Goal: Task Accomplishment & Management: Use online tool/utility

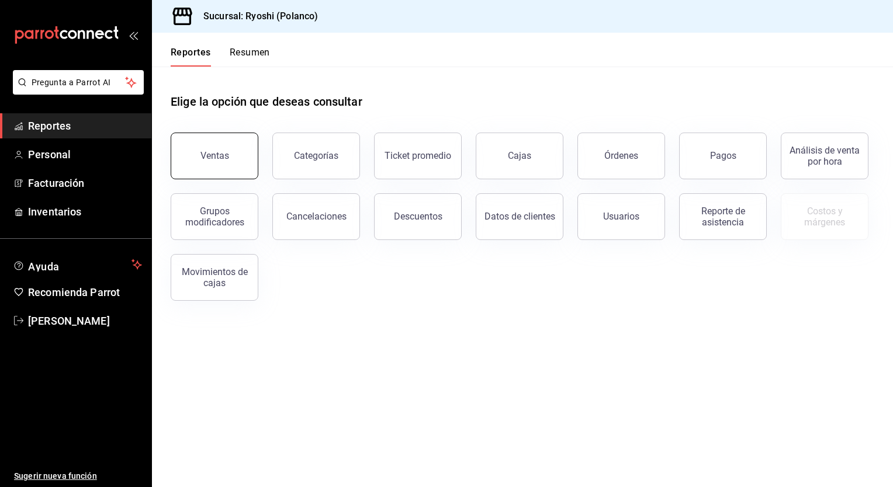
click at [205, 154] on div "Ventas" at bounding box center [214, 155] width 29 height 11
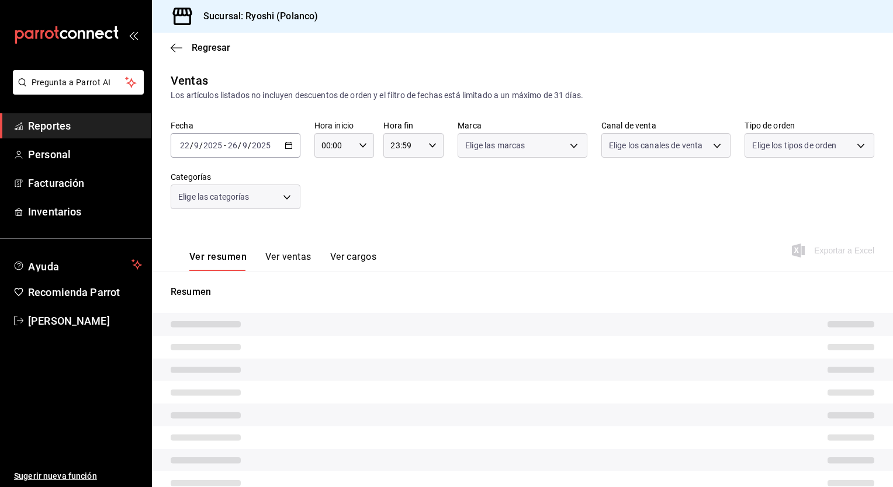
type input "05:00"
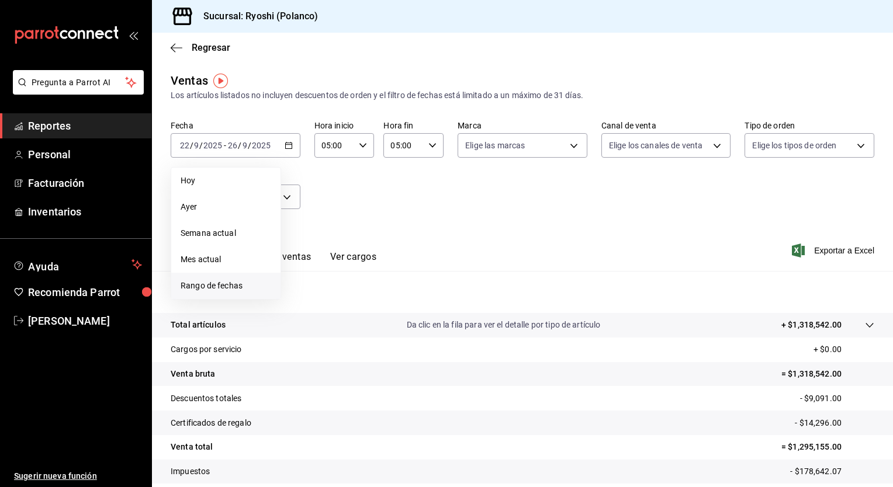
click at [220, 276] on li "Rango de fechas" at bounding box center [225, 286] width 109 height 26
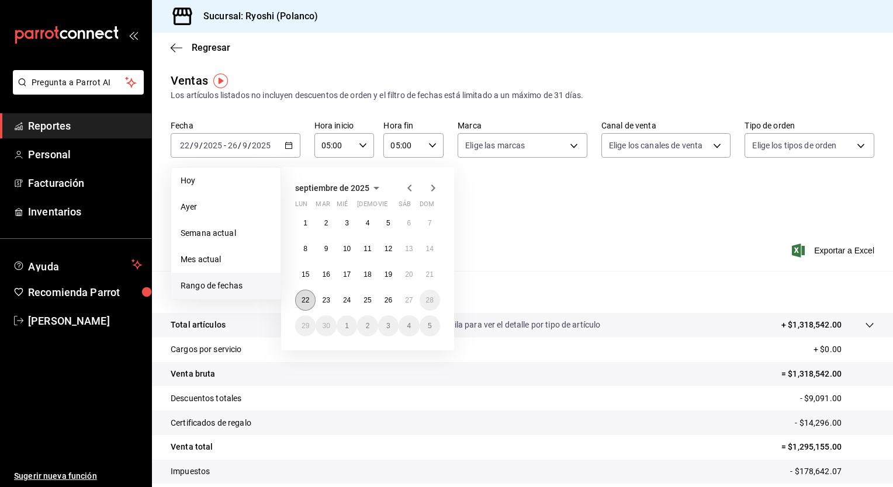
click at [304, 299] on abbr "22" at bounding box center [306, 300] width 8 height 8
click at [405, 300] on abbr "27" at bounding box center [409, 300] width 8 height 8
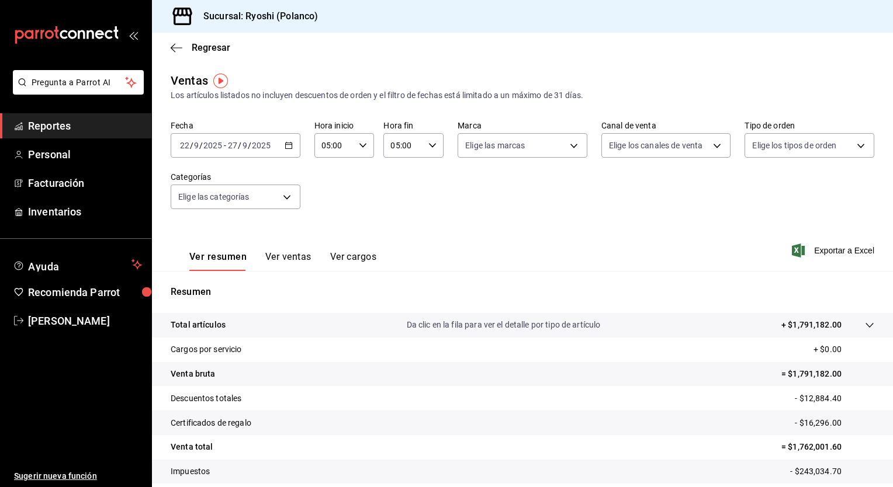
click at [298, 252] on button "Ver ventas" at bounding box center [288, 261] width 46 height 20
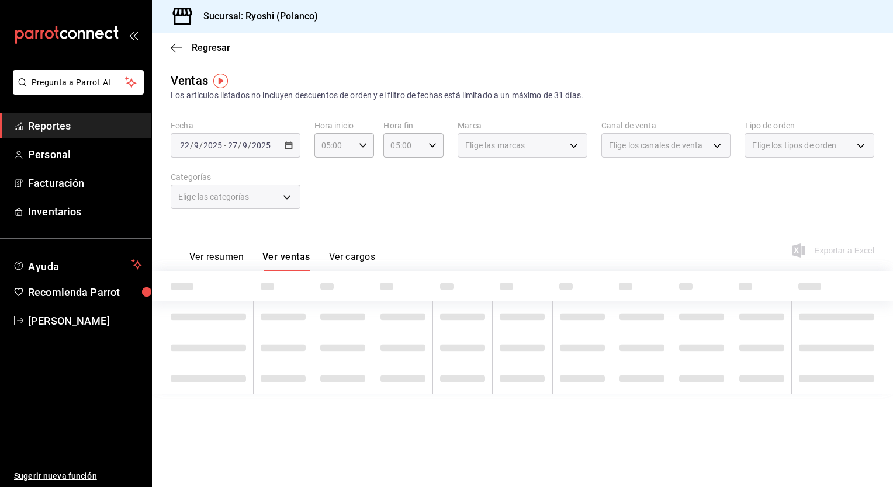
click at [396, 195] on div "Fecha [DATE] [DATE] - [DATE] [DATE] Hora inicio 05:00 Hora inicio Hora fin 05:0…" at bounding box center [523, 171] width 704 height 103
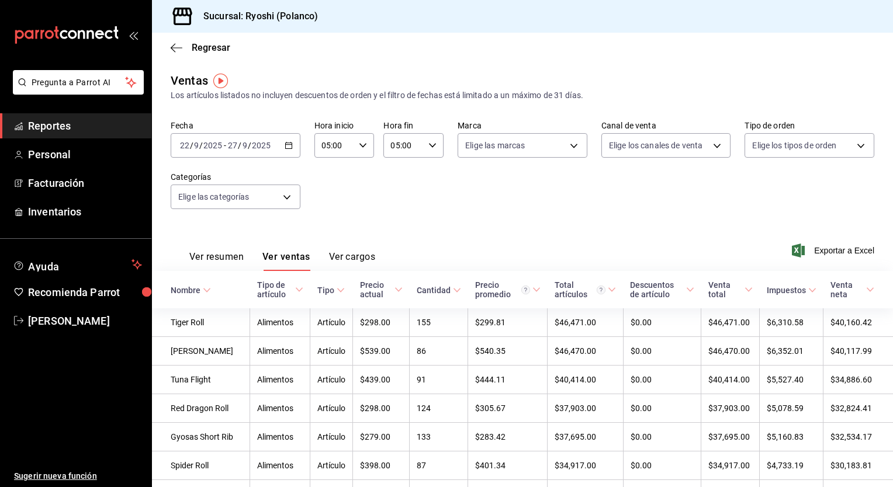
click at [220, 258] on button "Ver resumen" at bounding box center [216, 261] width 54 height 20
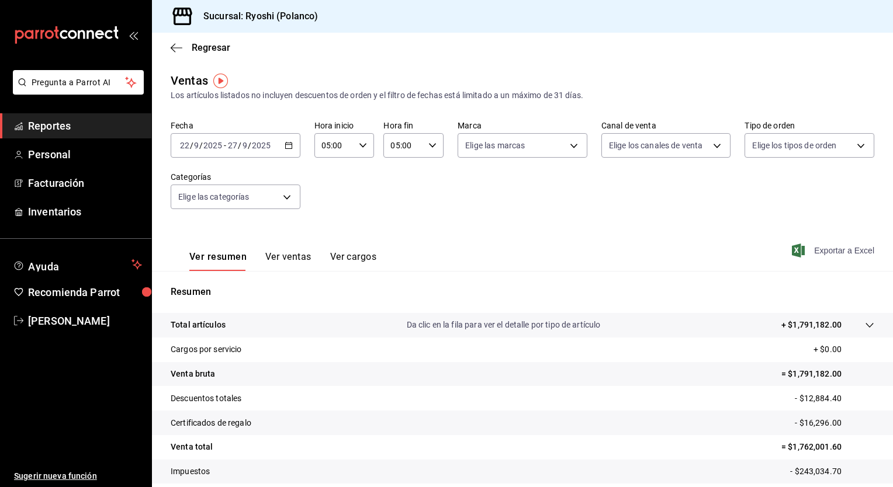
click at [805, 245] on span "Exportar a Excel" at bounding box center [834, 251] width 80 height 14
